Goal: Find contact information: Find contact information

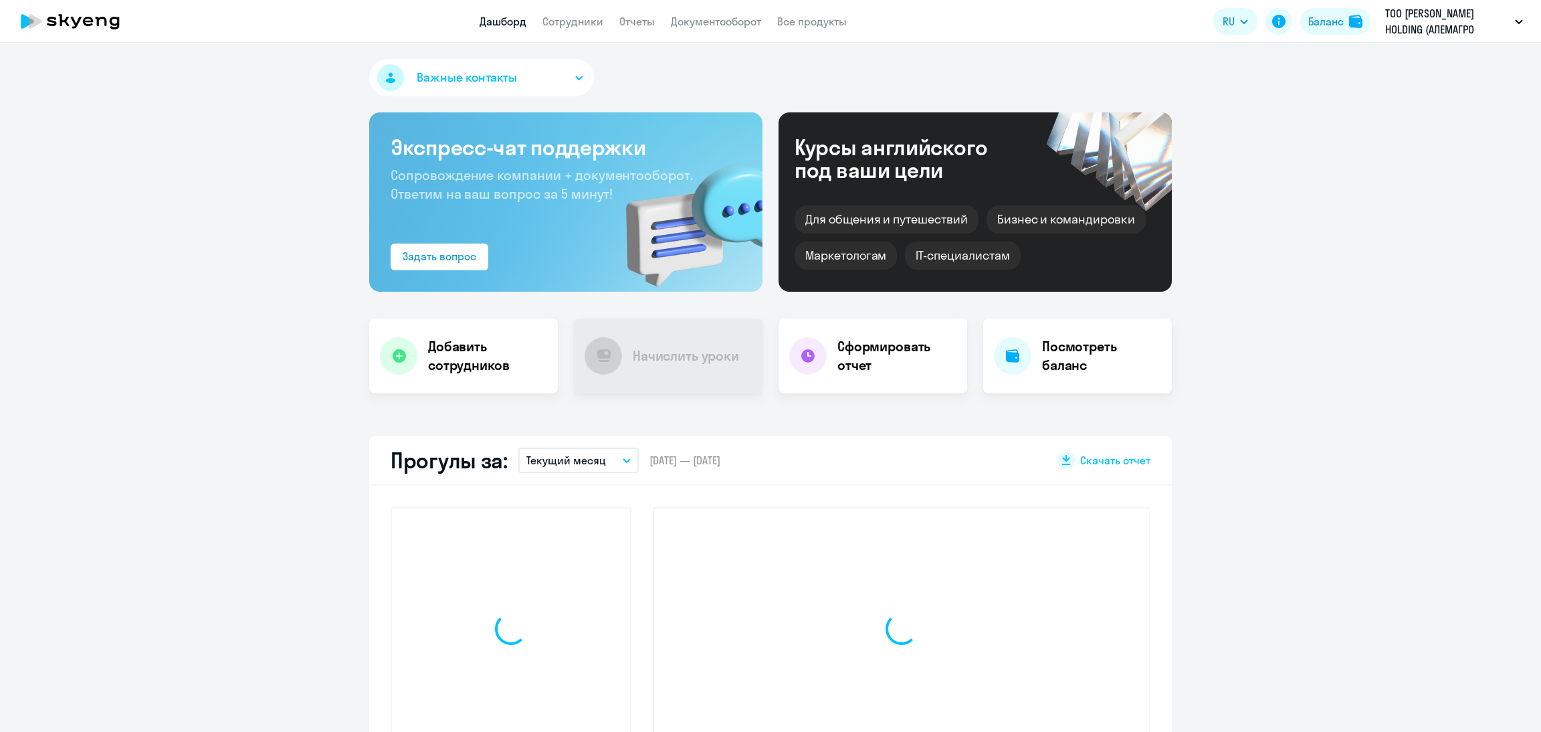
click at [556, 33] on app-header "Дашборд Сотрудники Отчеты Документооборот Все продукты Дашборд Сотрудники Отчет…" at bounding box center [770, 21] width 1541 height 43
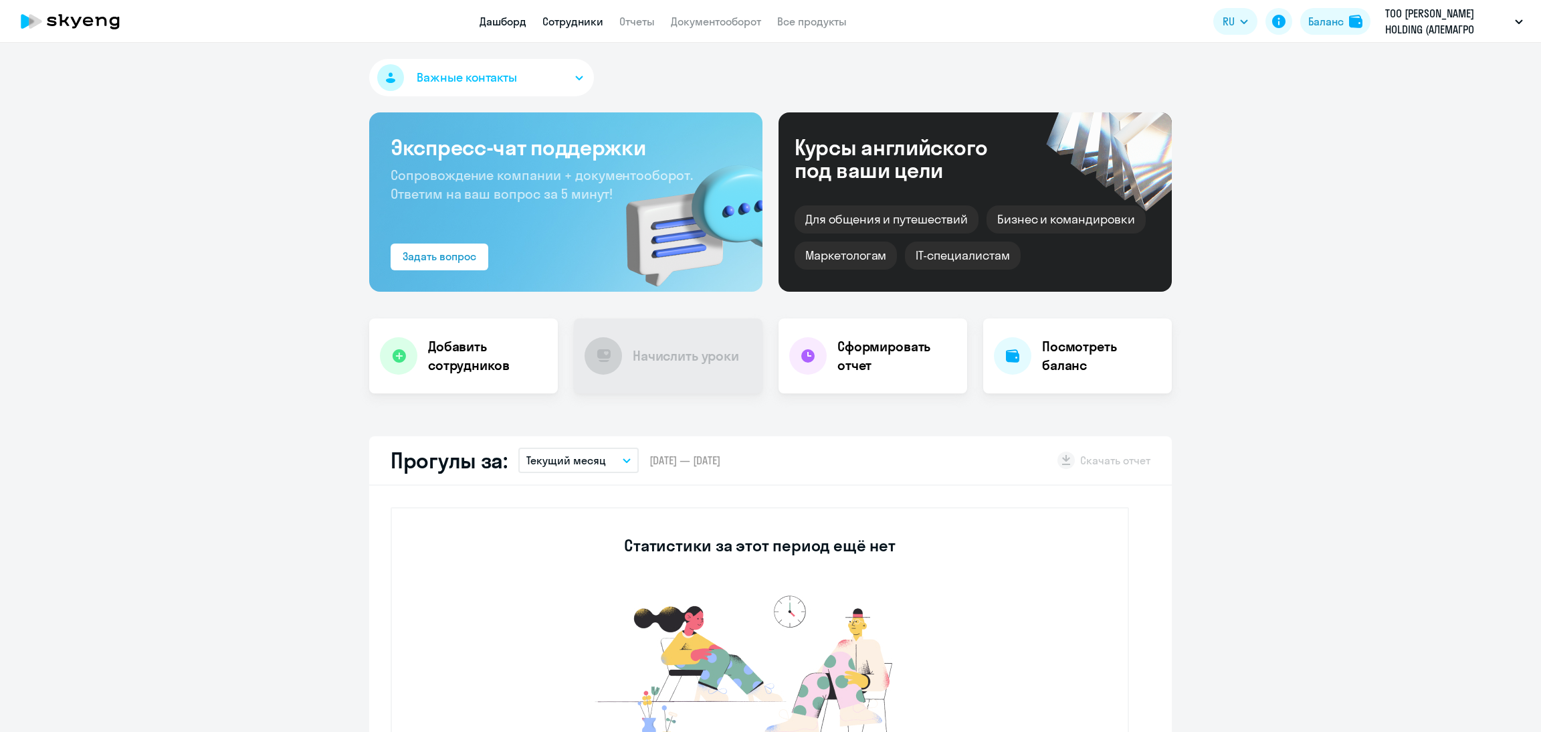
click at [572, 21] on link "Сотрудники" at bounding box center [572, 21] width 61 height 13
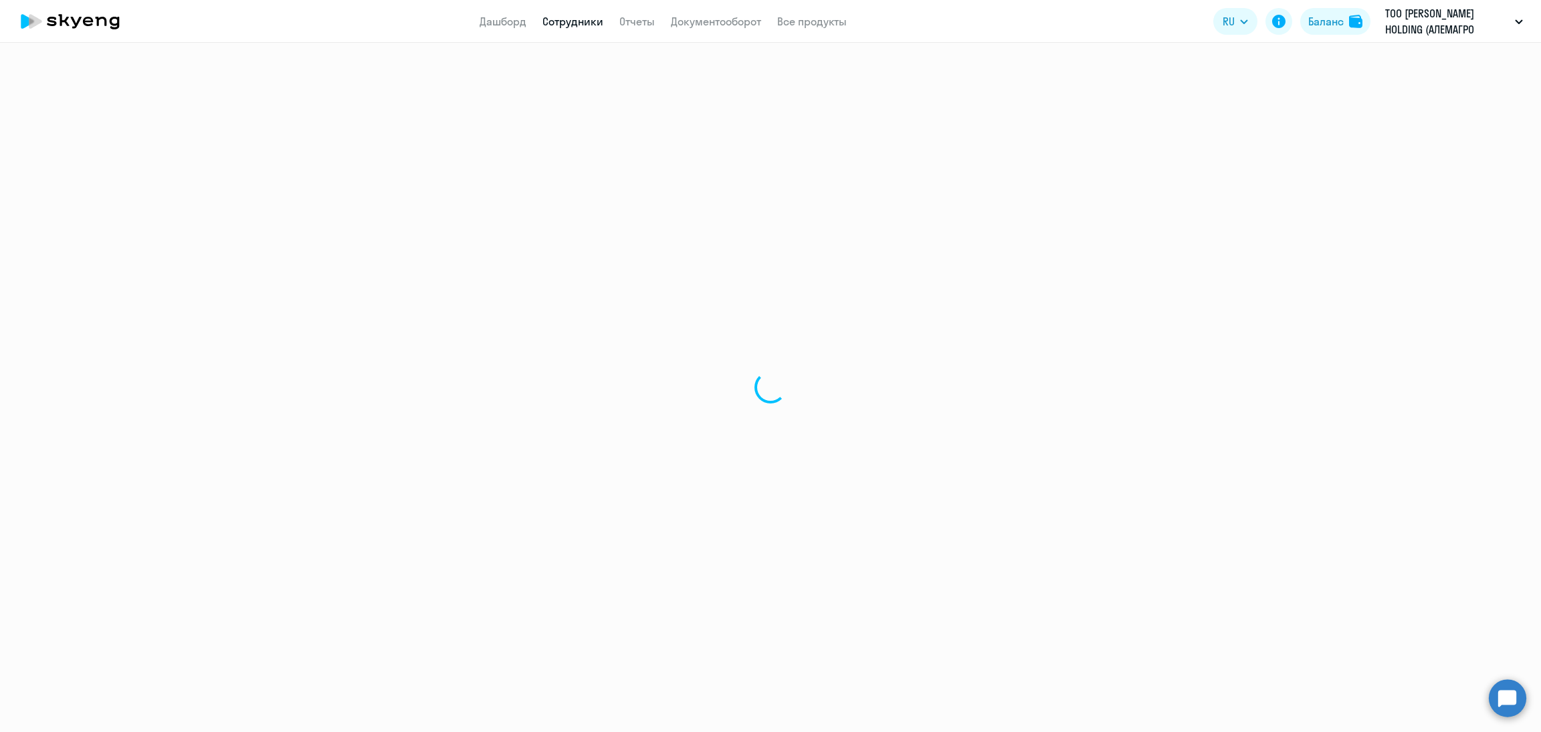
select select "30"
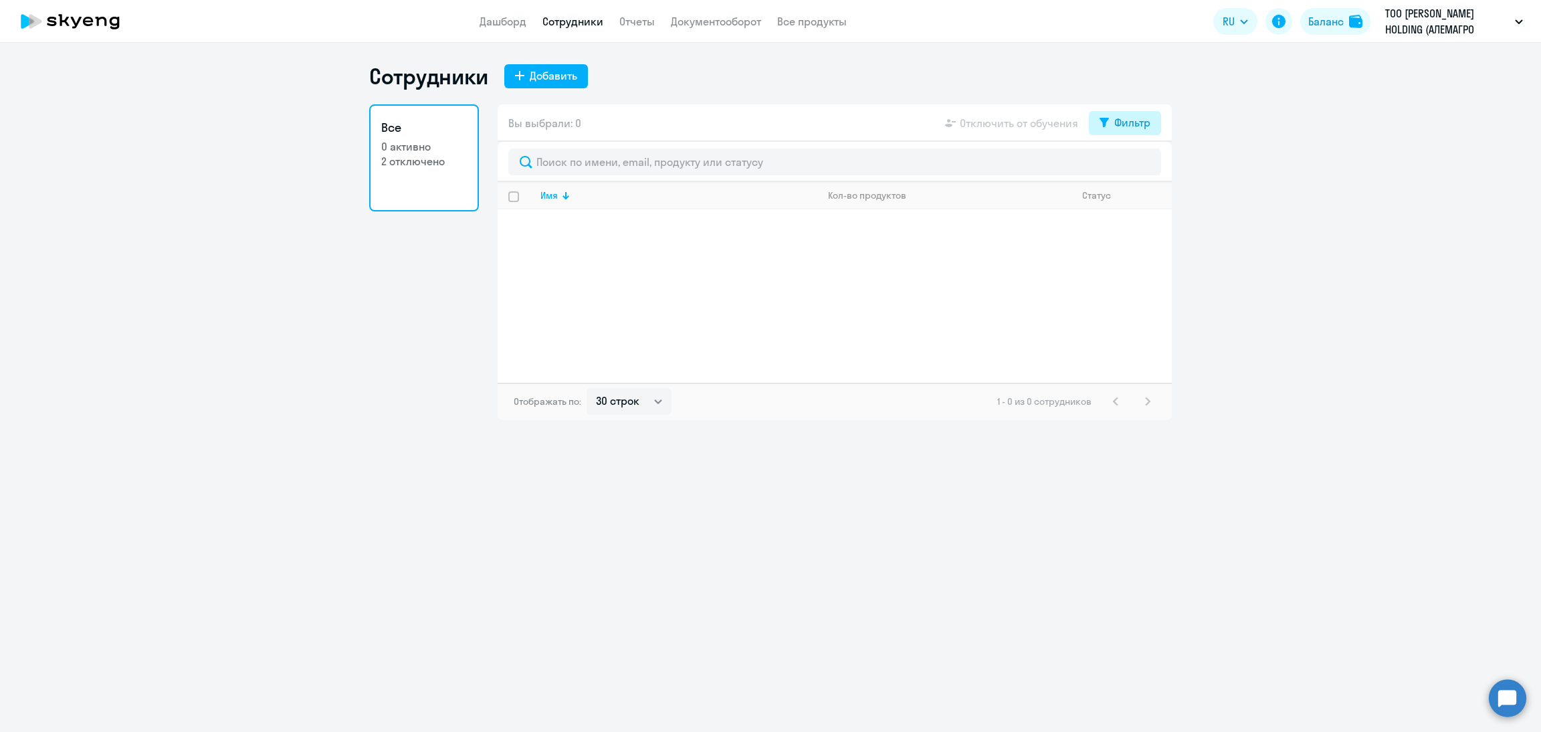
click at [1118, 109] on div "Вы выбрали: 0 Отключить от обучения Фильтр" at bounding box center [835, 122] width 674 height 37
click at [1127, 116] on div "Фильтр" at bounding box center [1132, 122] width 36 height 16
click at [1161, 165] on div at bounding box center [835, 162] width 674 height 40
click at [1146, 160] on span at bounding box center [1138, 166] width 23 height 13
click at [1127, 165] on input "checkbox" at bounding box center [1127, 165] width 1 height 1
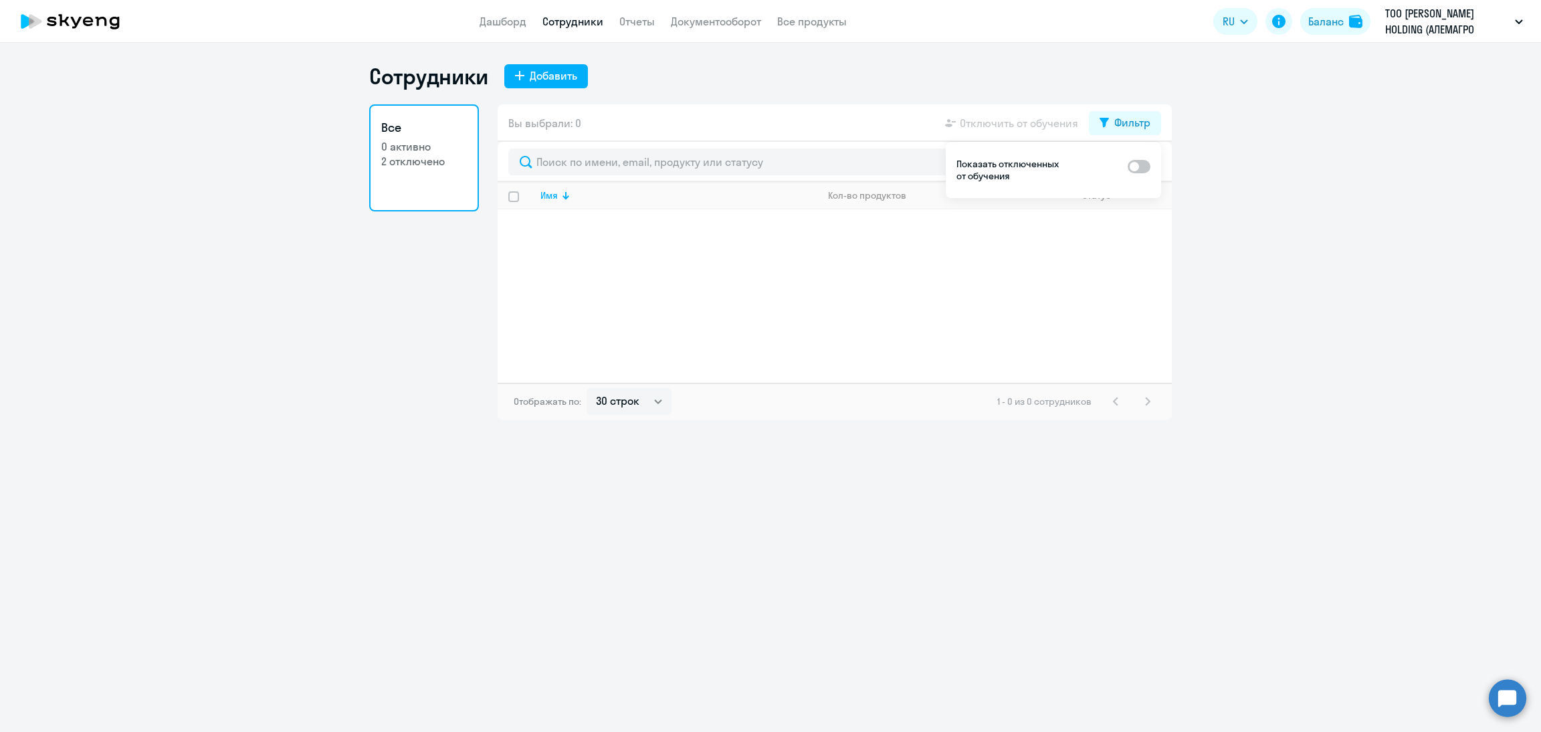
checkbox input "true"
click at [592, 275] on p "-" at bounding box center [678, 279] width 276 height 12
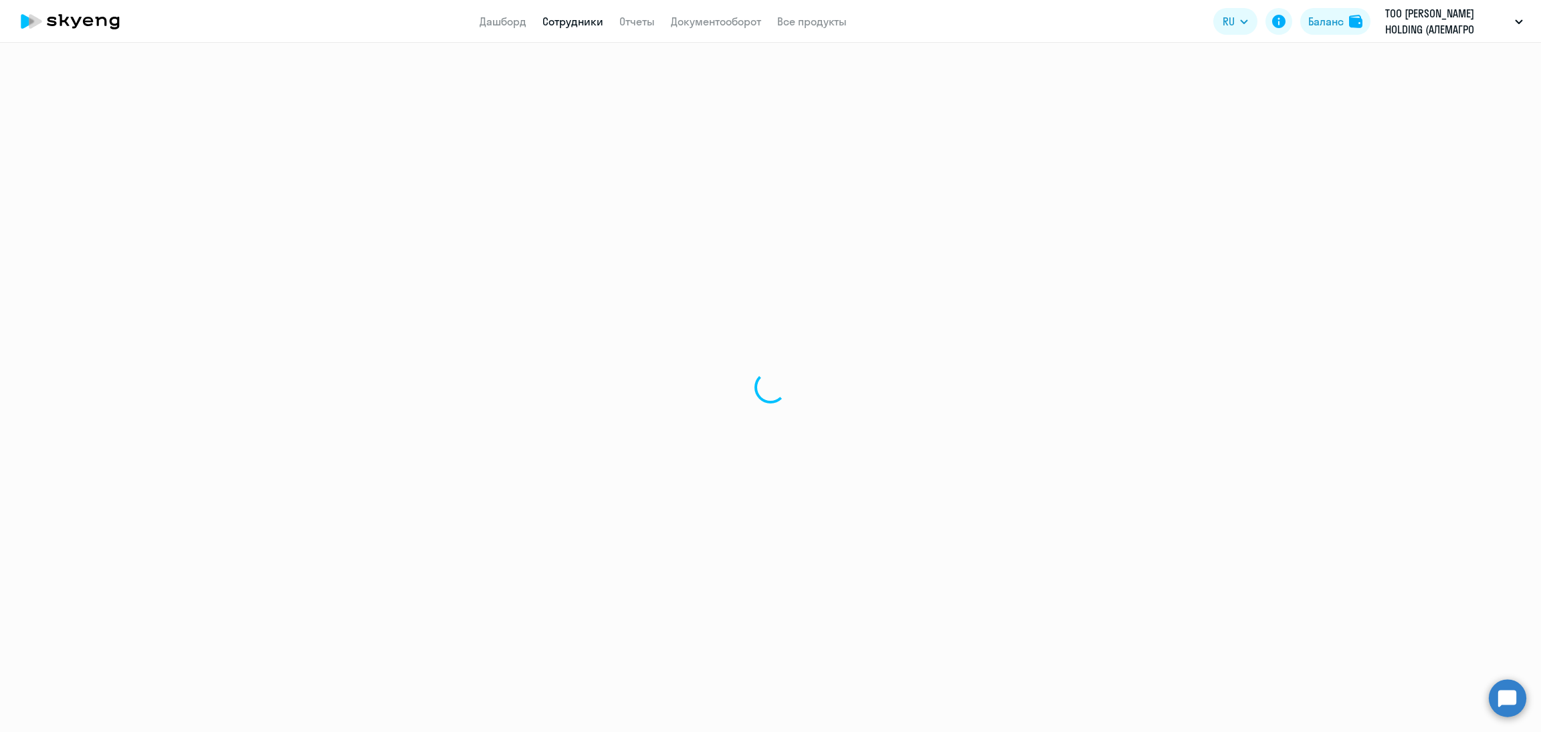
select select "english"
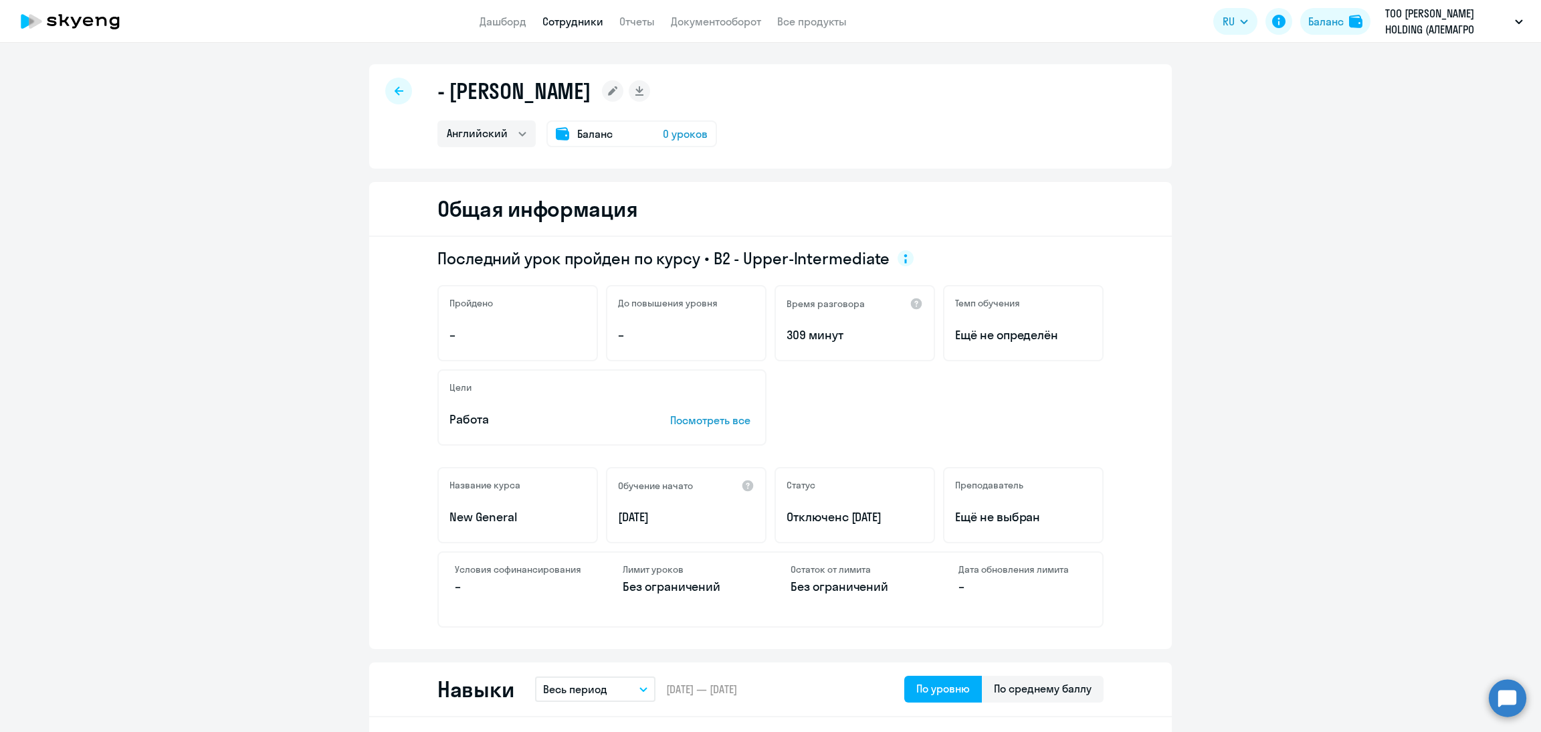
click at [395, 90] on icon at bounding box center [399, 90] width 9 height 9
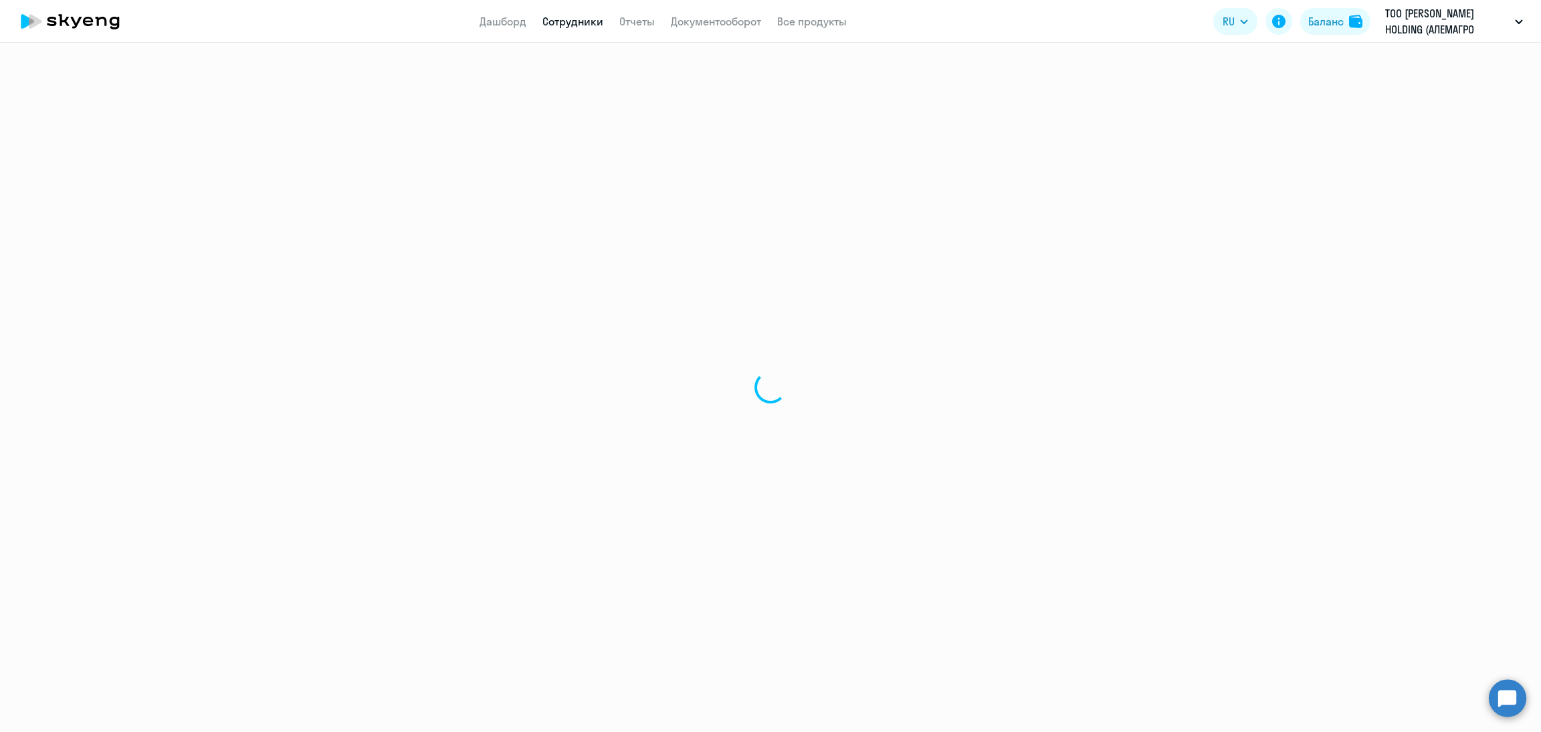
select select "30"
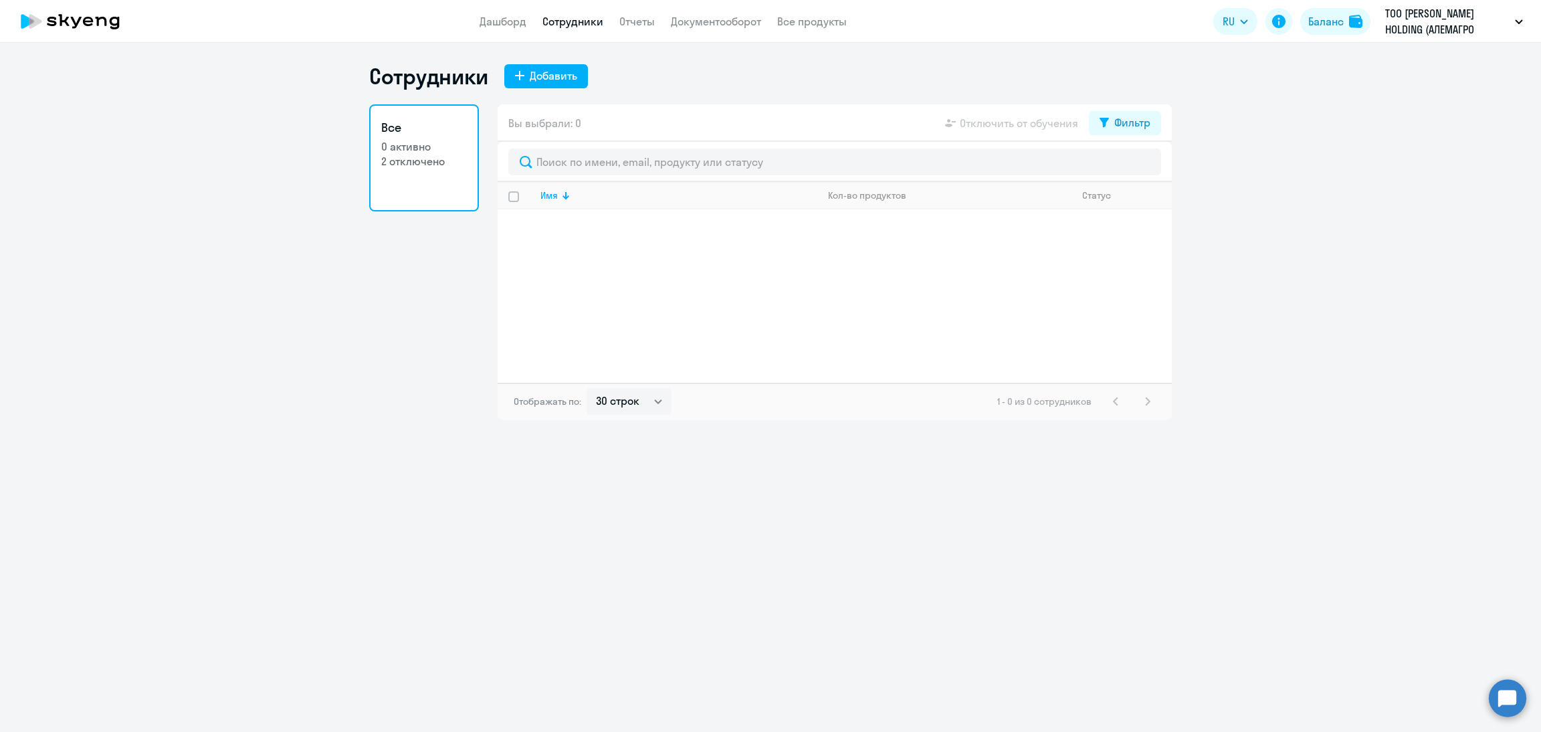
drag, startPoint x: 1102, startPoint y: 114, endPoint x: 1114, endPoint y: 138, distance: 27.5
click at [1103, 113] on button "Фильтр" at bounding box center [1125, 123] width 72 height 24
click at [1147, 158] on label at bounding box center [1138, 166] width 23 height 16
click at [1127, 165] on input "checkbox" at bounding box center [1127, 165] width 1 height 1
checkbox input "true"
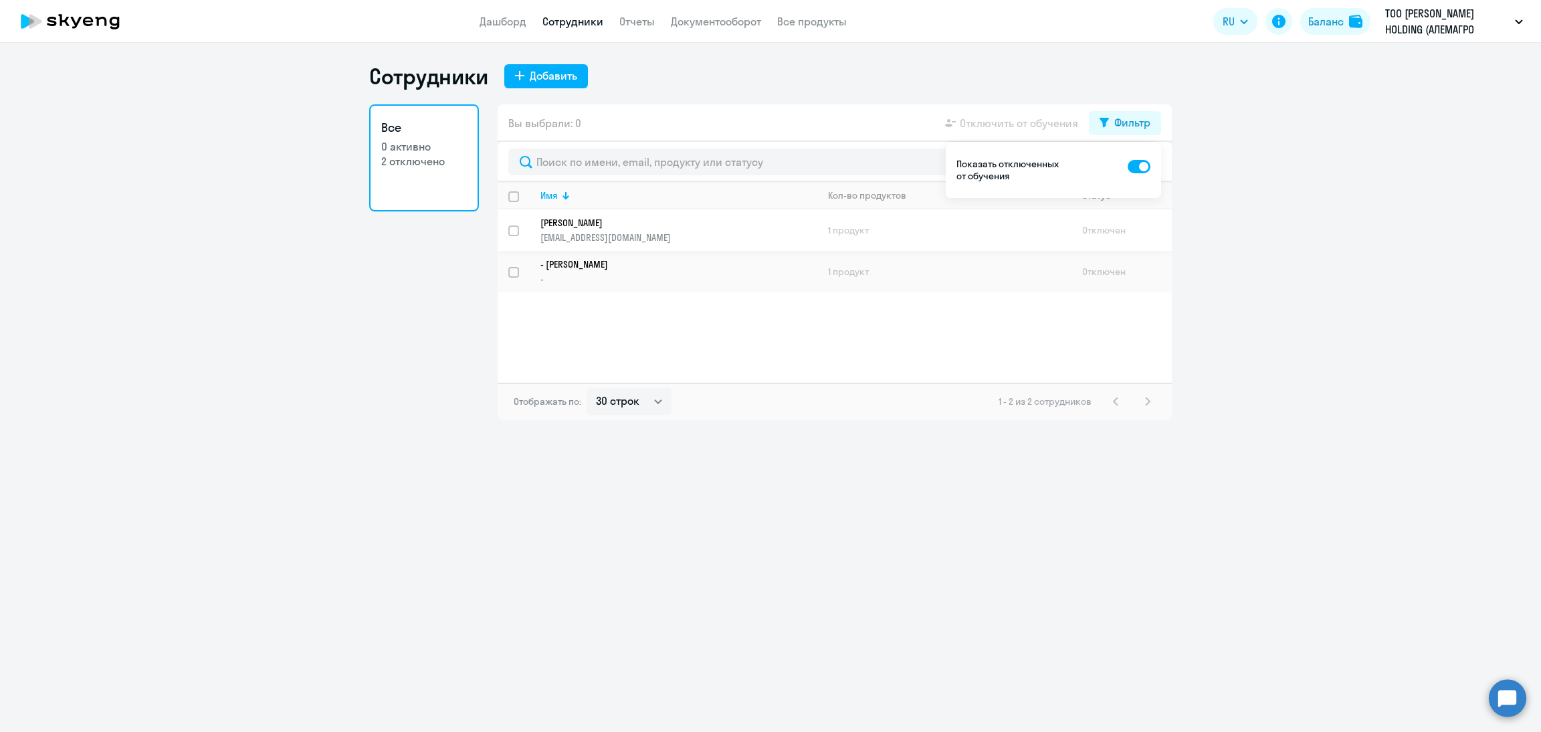
click at [665, 224] on p "Nursultan" at bounding box center [669, 223] width 258 height 12
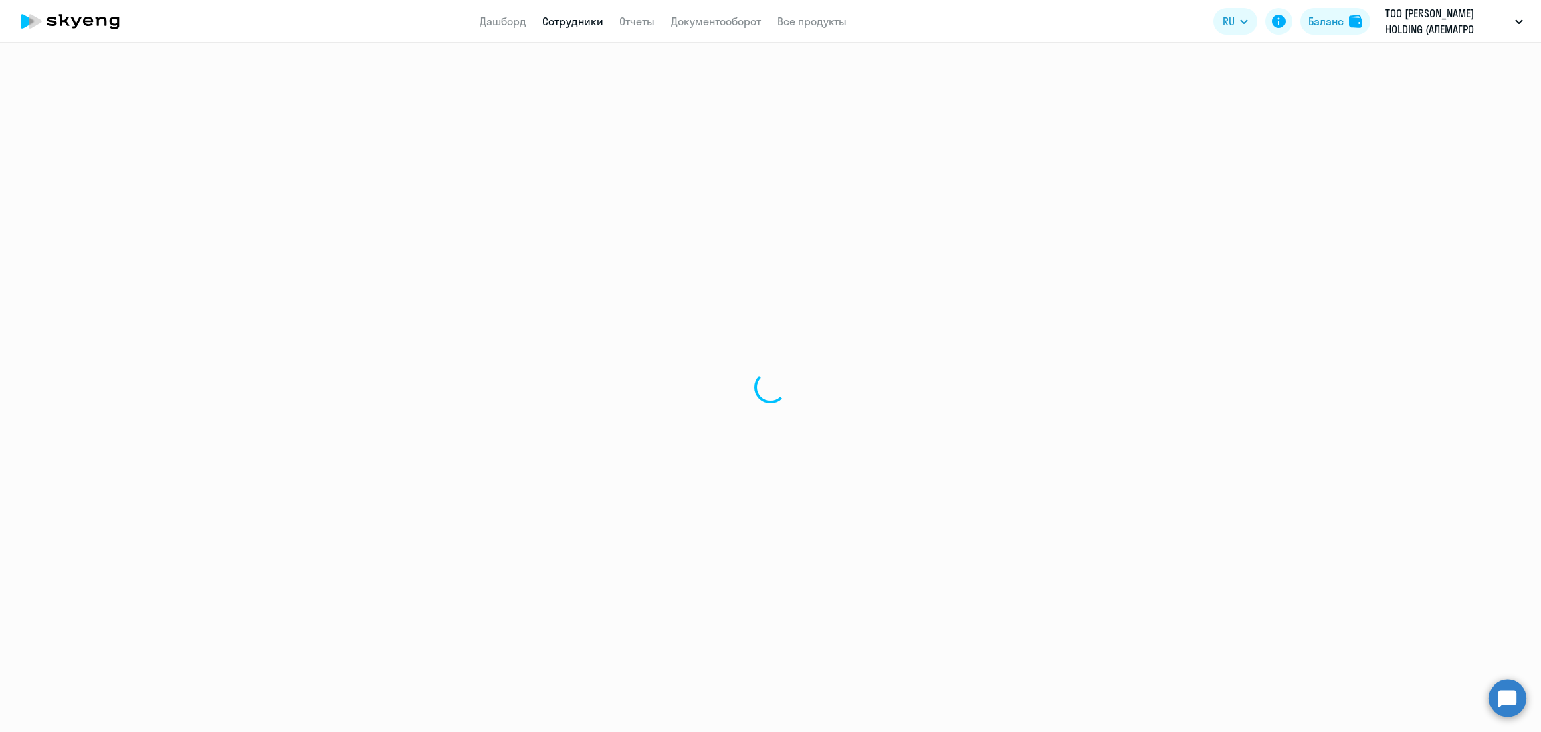
select select "english"
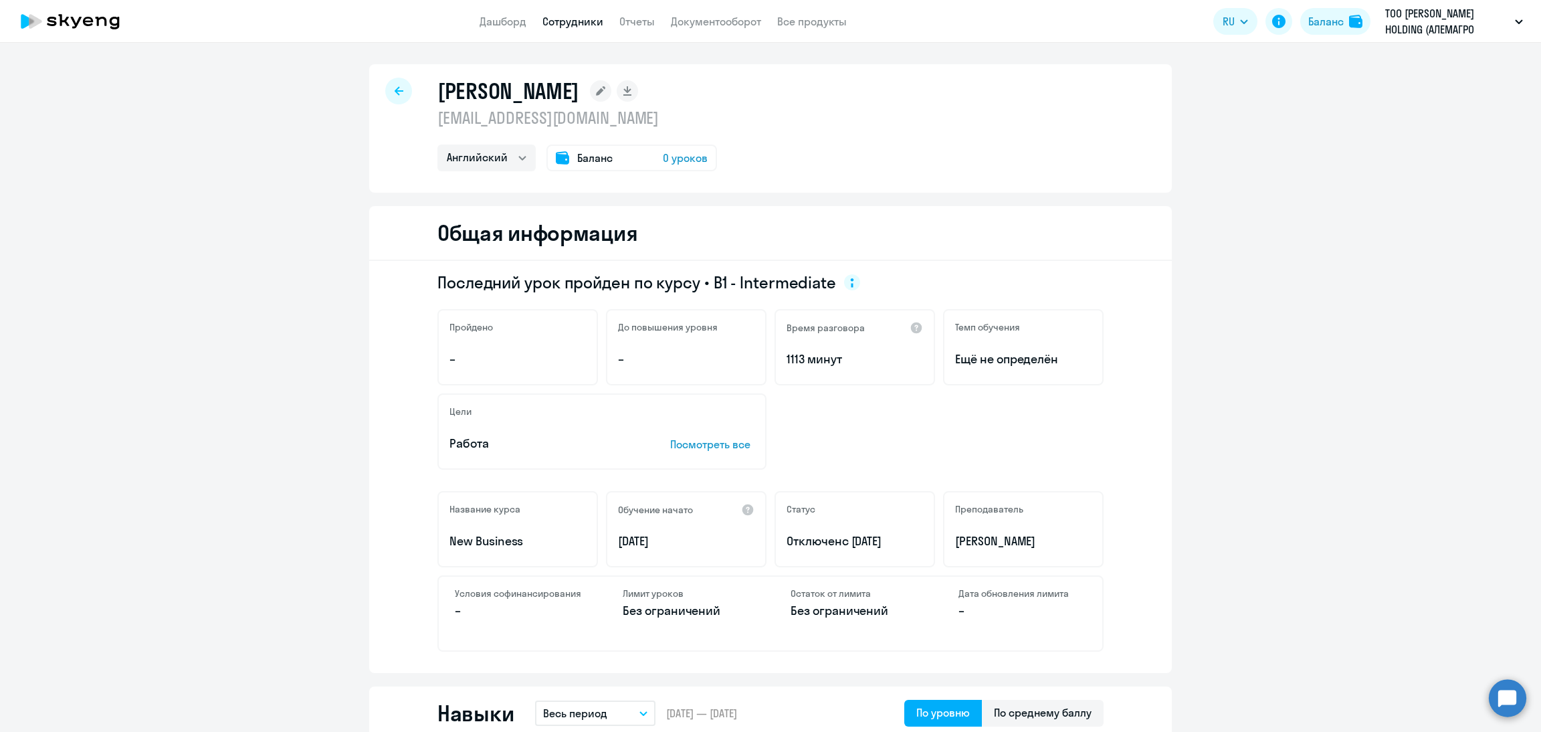
drag, startPoint x: 661, startPoint y: 114, endPoint x: 425, endPoint y: 118, distance: 236.1
click at [425, 118] on div "Nursultan n.auesbayev@alemagro.com Английский Баланс 0 уроков" at bounding box center [770, 128] width 802 height 128
copy p "n.auesbayev@alemagro.com"
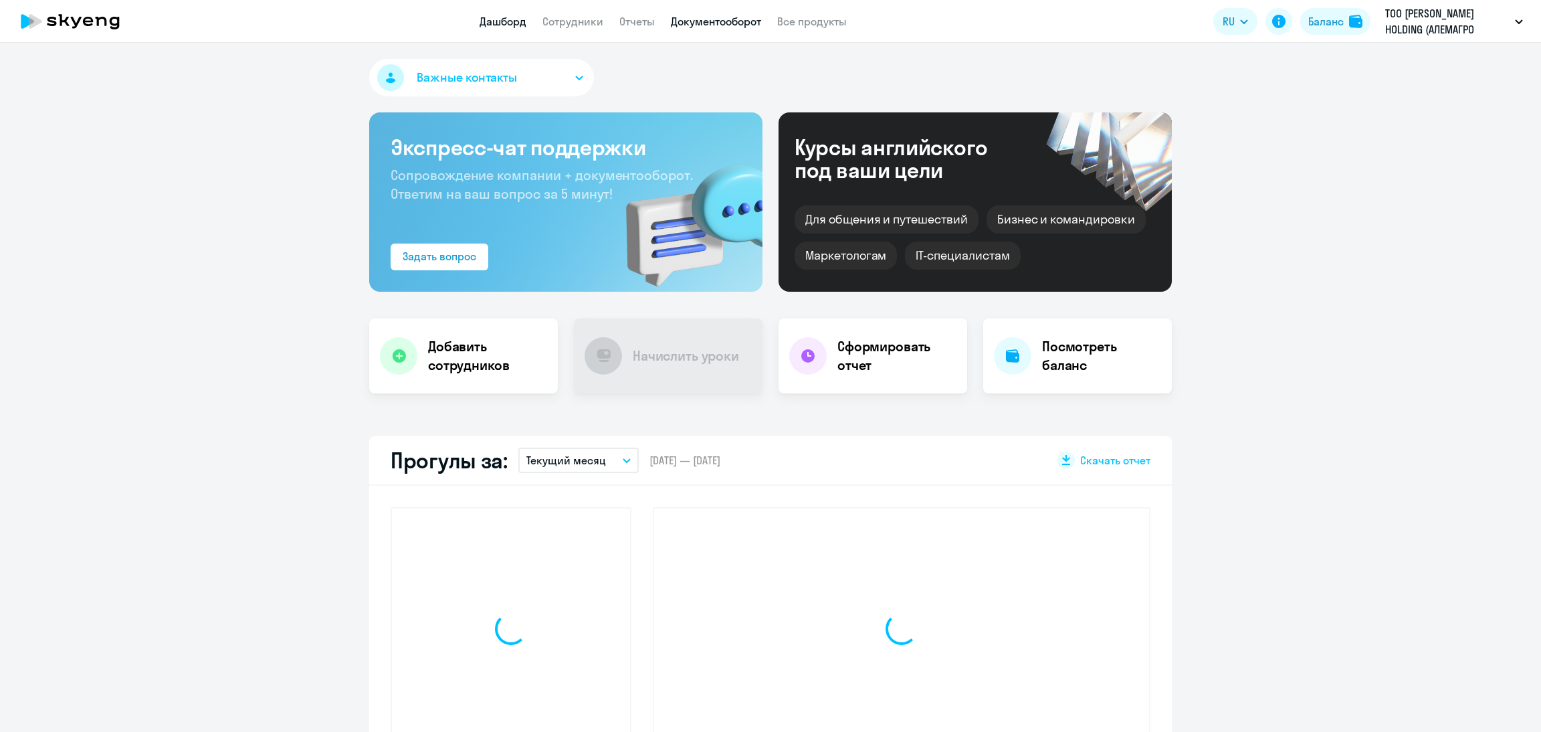
click at [726, 20] on link "Документооборот" at bounding box center [716, 21] width 90 height 13
